Goal: Information Seeking & Learning: Understand process/instructions

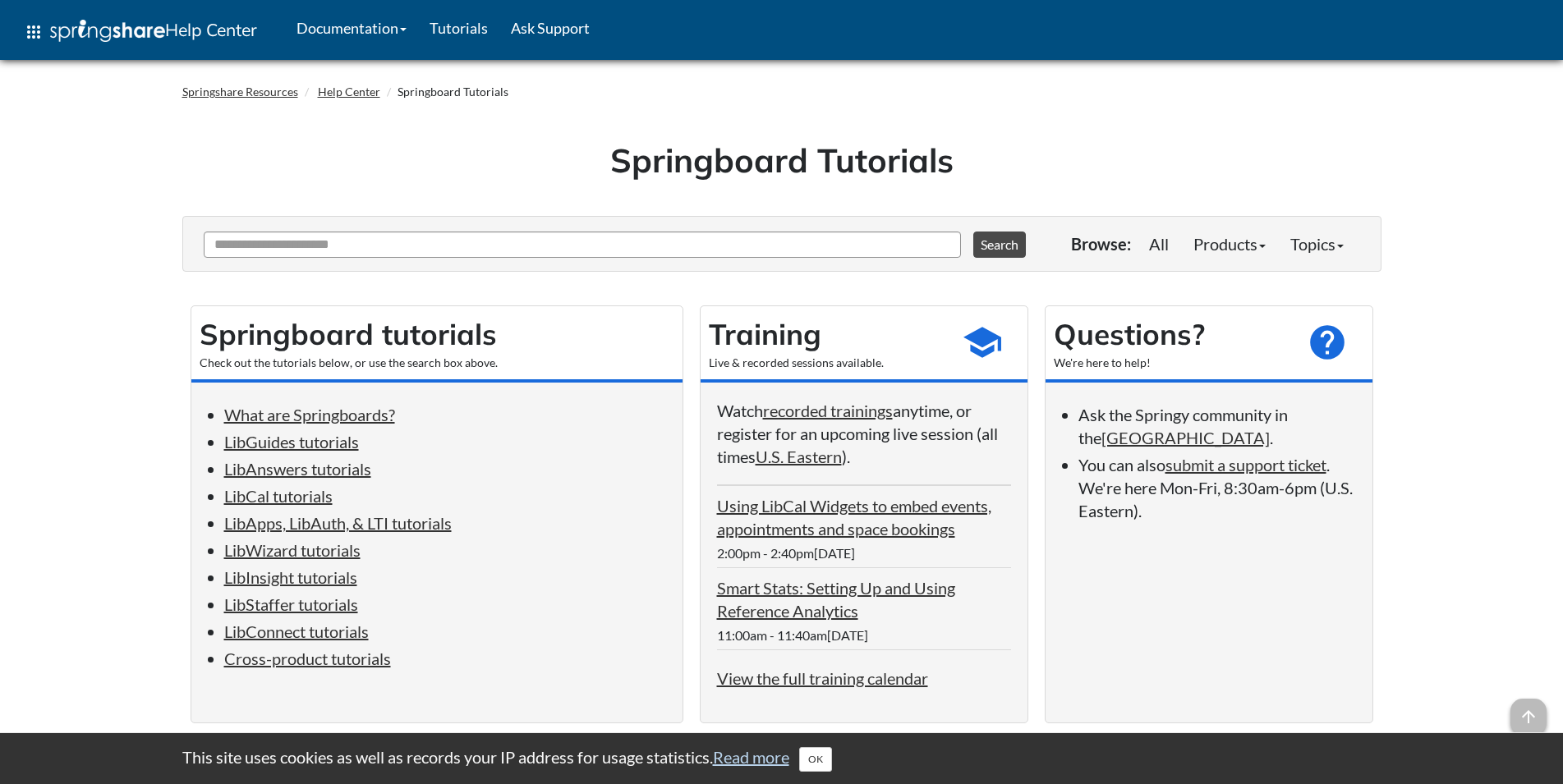
scroll to position [167, 0]
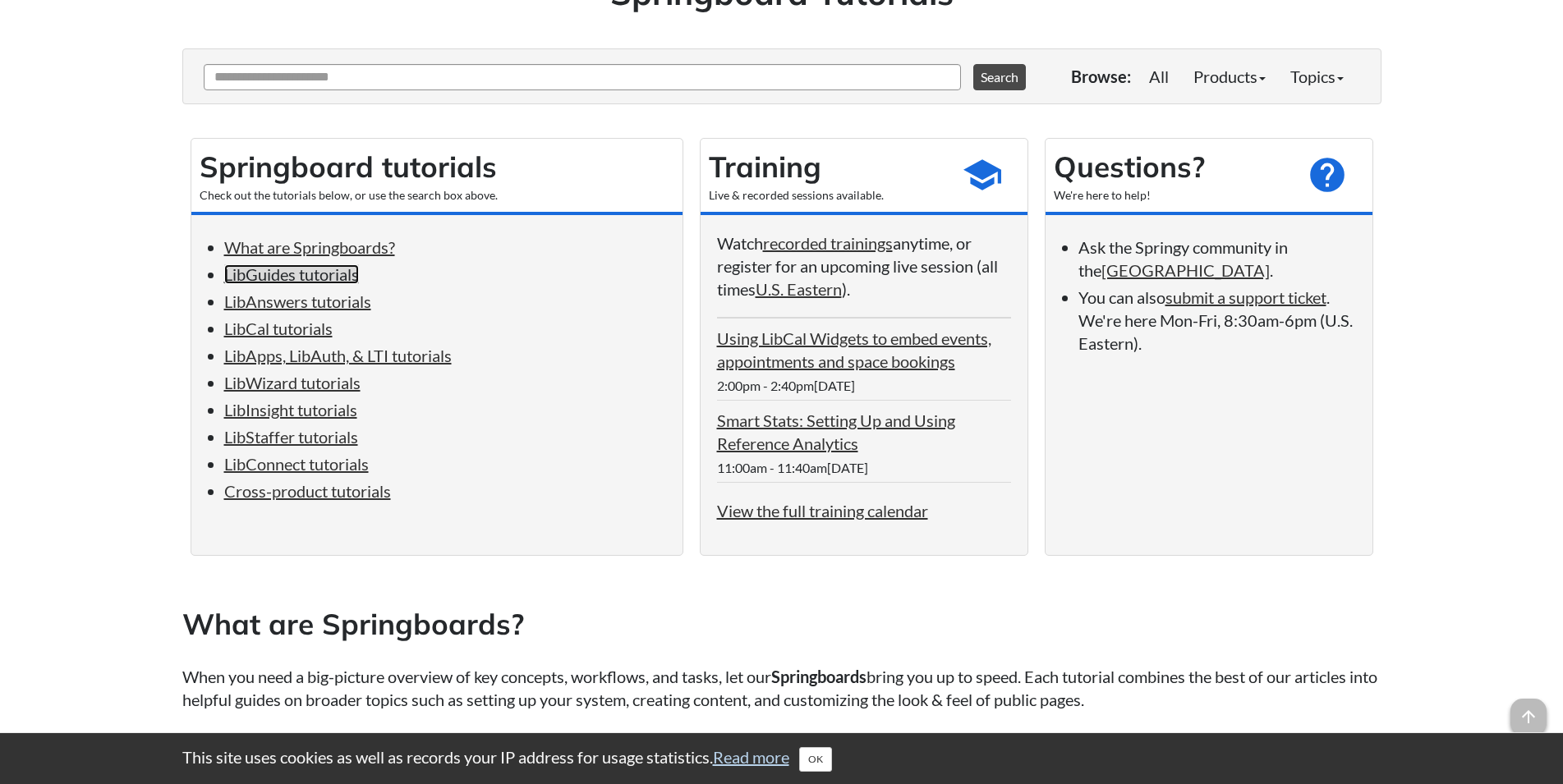
click at [331, 281] on link "LibGuides tutorials" at bounding box center [291, 274] width 135 height 19
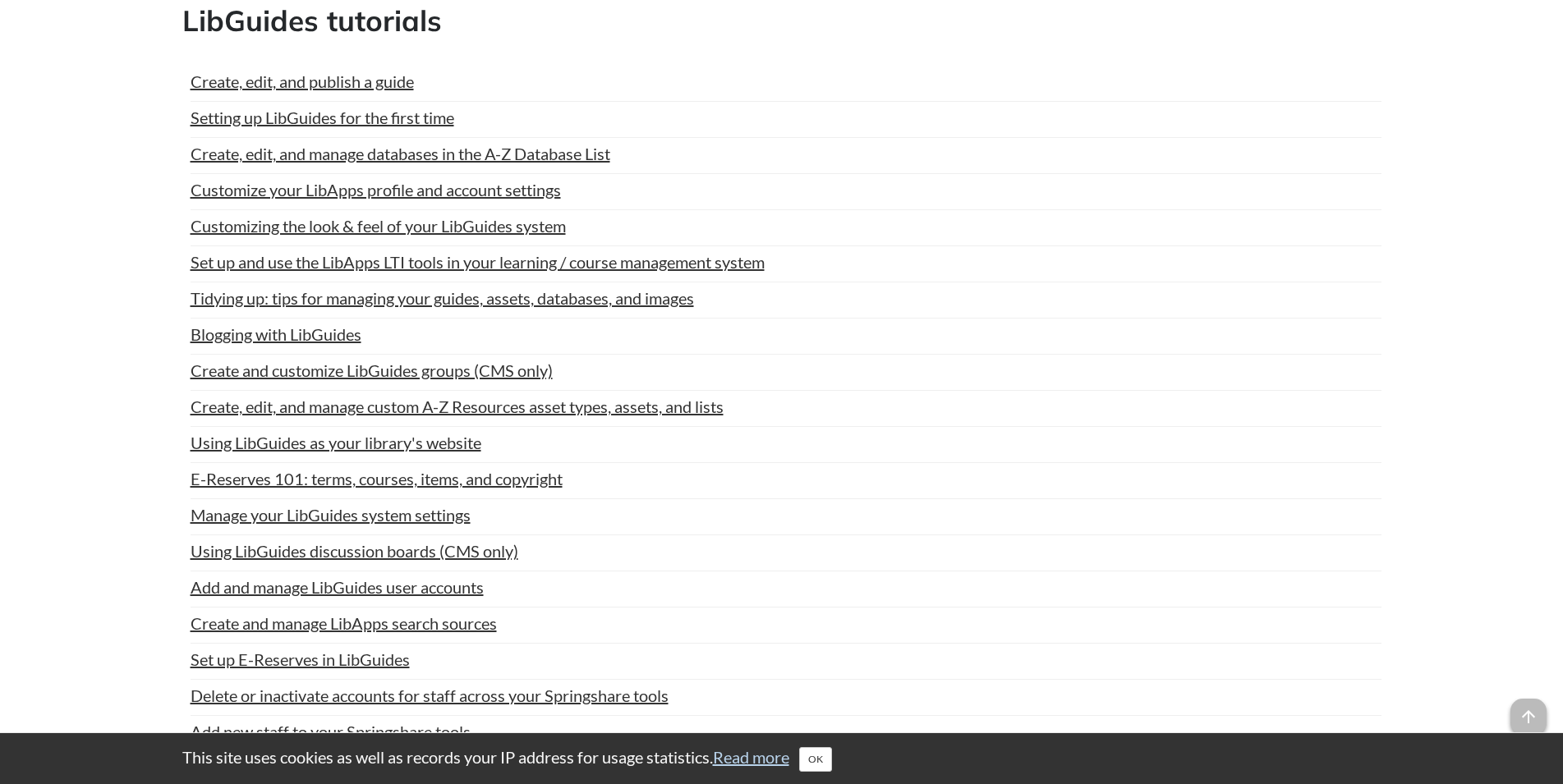
scroll to position [167, 0]
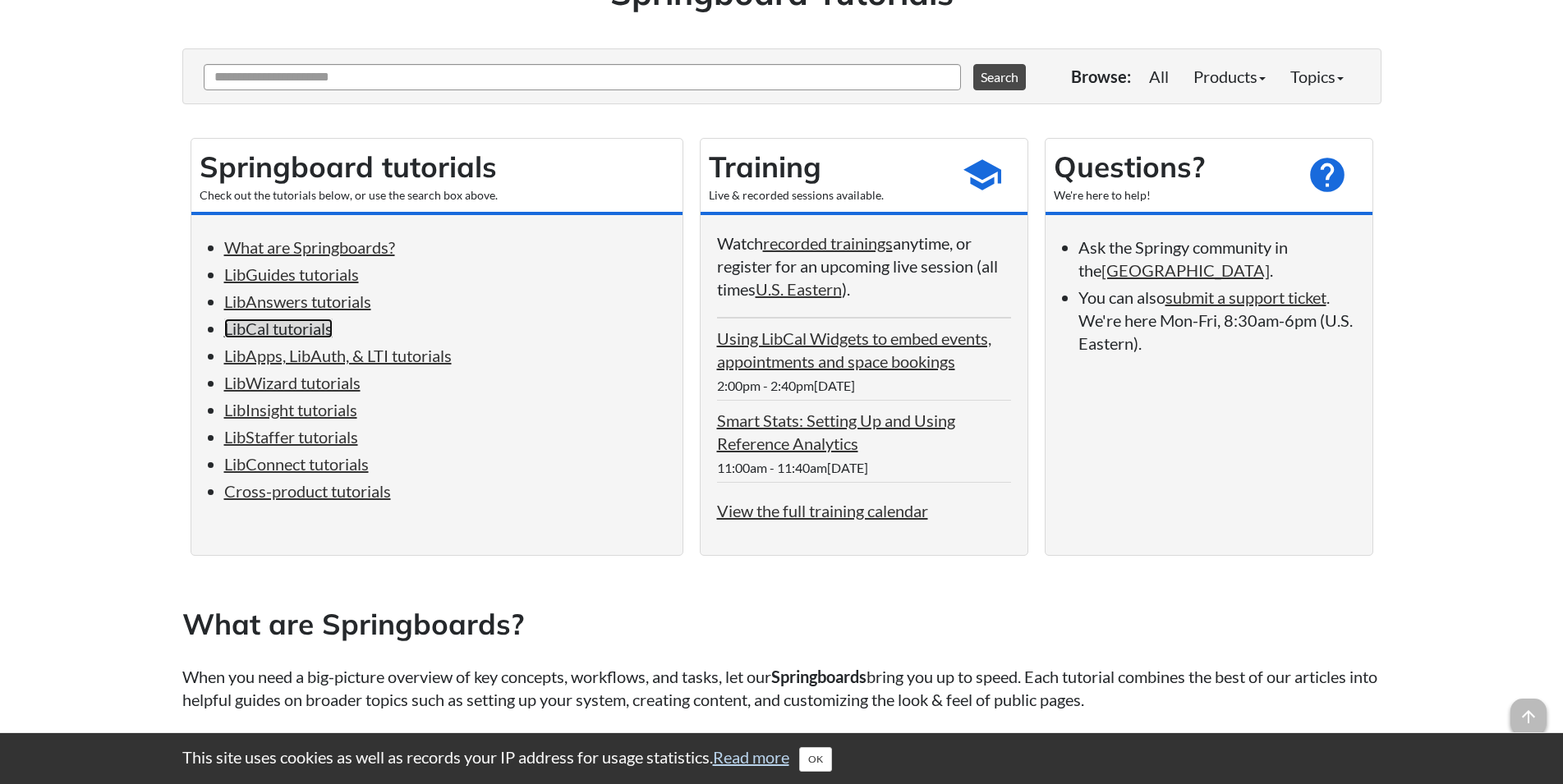
click at [252, 337] on link "LibCal tutorials" at bounding box center [278, 328] width 109 height 19
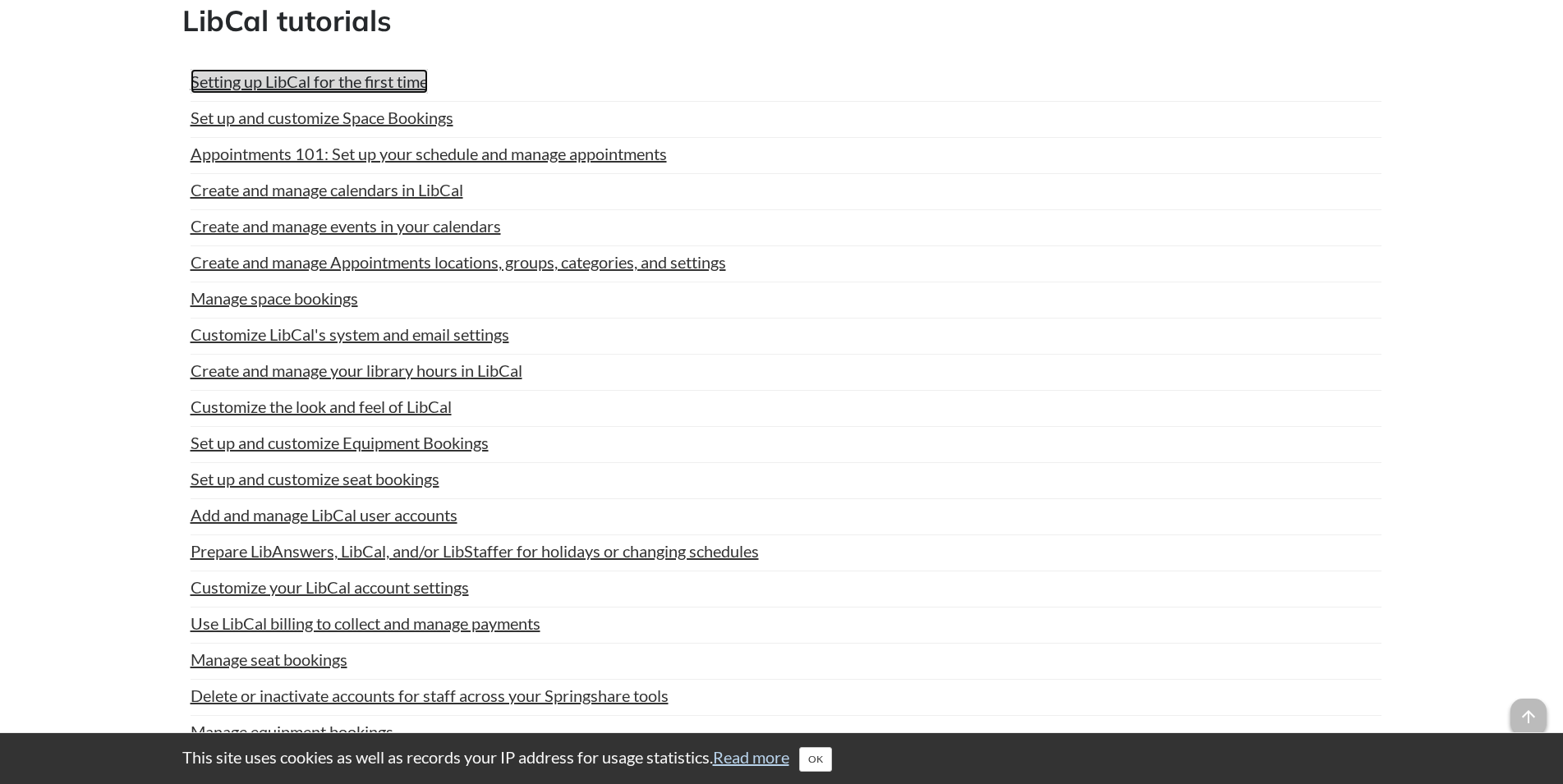
click at [295, 78] on link "Setting up LibCal for the first time" at bounding box center [309, 81] width 238 height 25
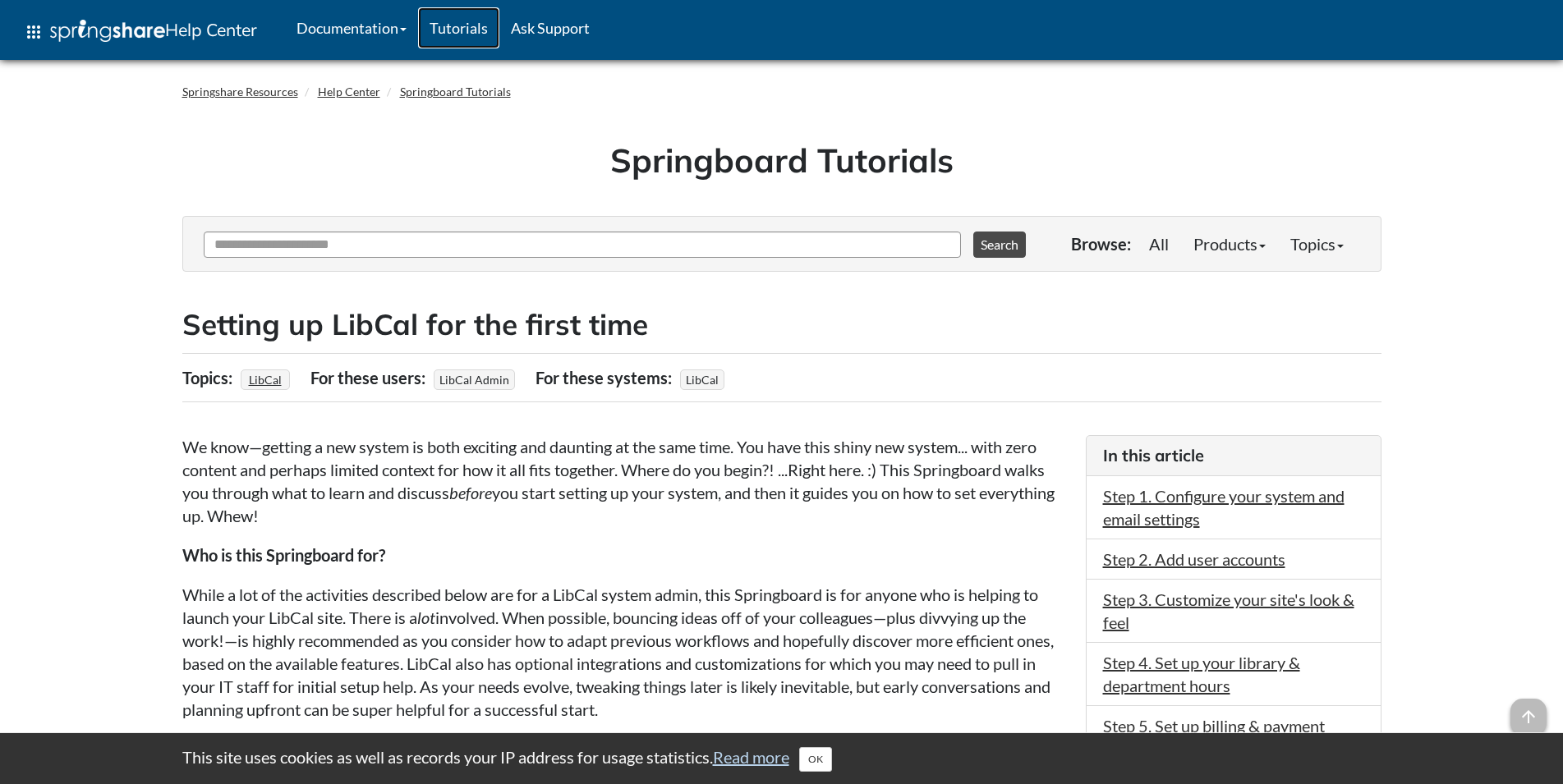
click at [449, 30] on link "Tutorials" at bounding box center [459, 28] width 82 height 41
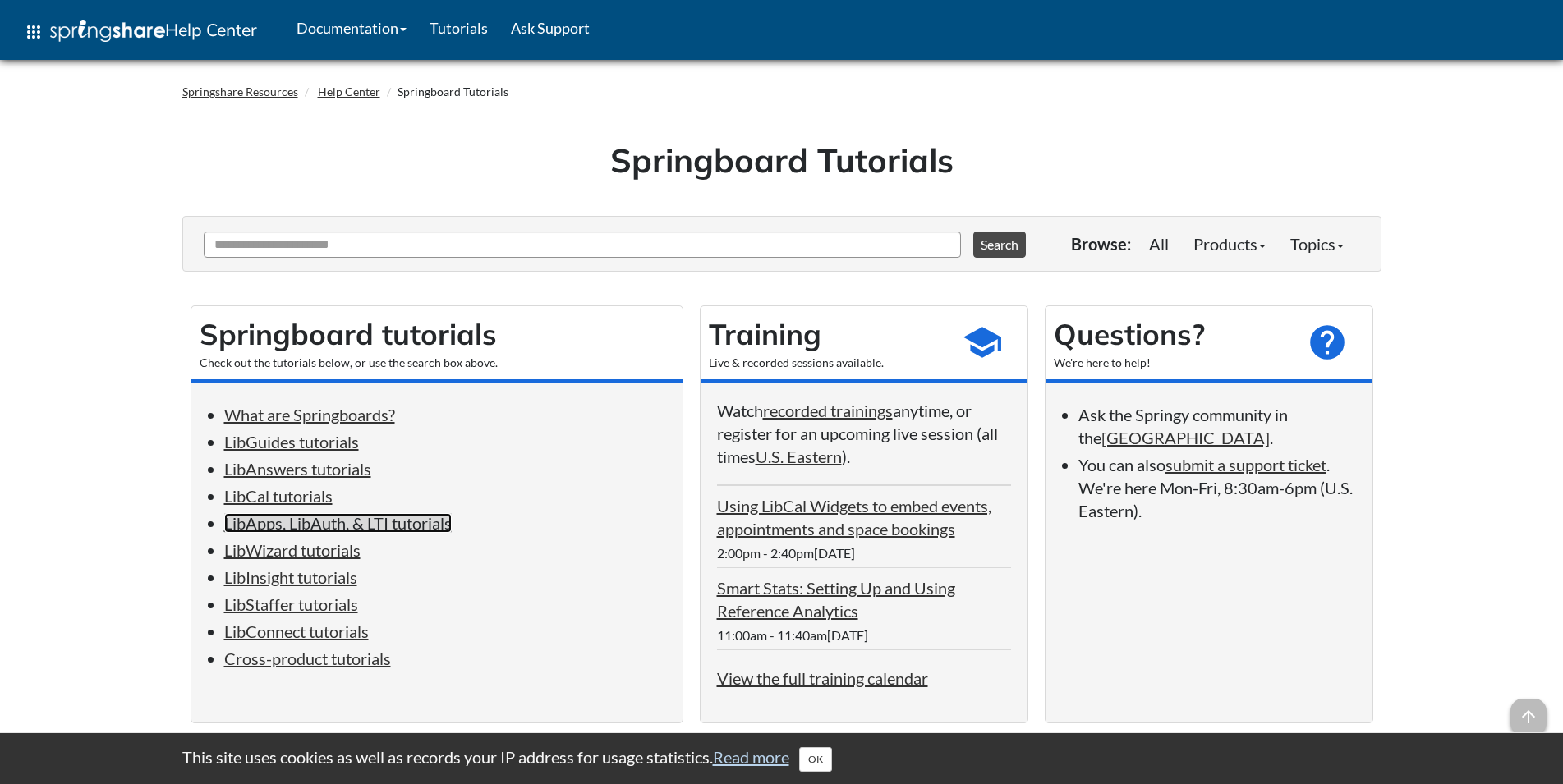
click at [394, 532] on link "LibApps, LibAuth, & LTI tutorials" at bounding box center [338, 522] width 227 height 19
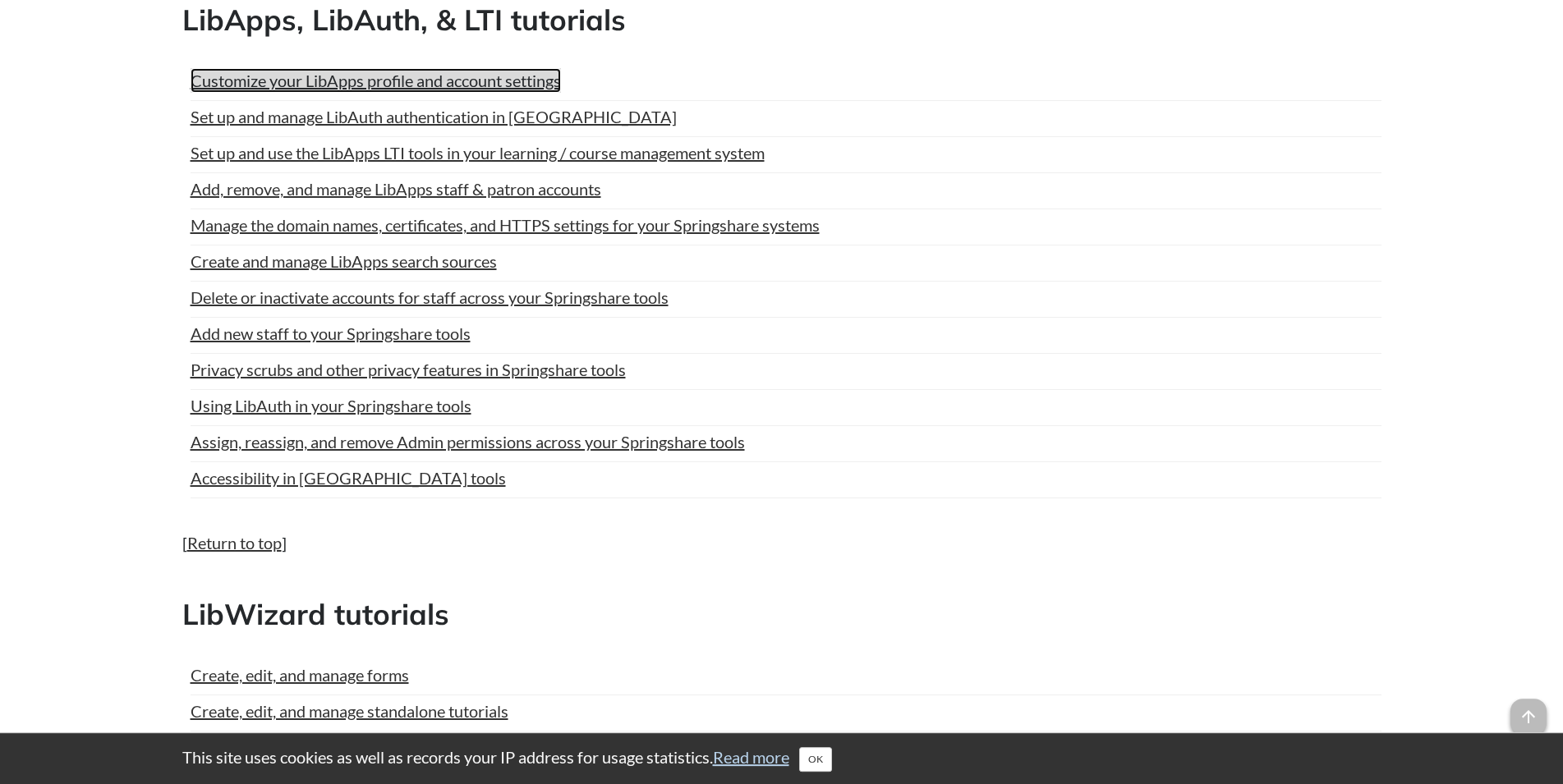
click at [525, 86] on link "Customize your LibApps profile and account settings" at bounding box center [375, 80] width 370 height 25
